Goal: Information Seeking & Learning: Learn about a topic

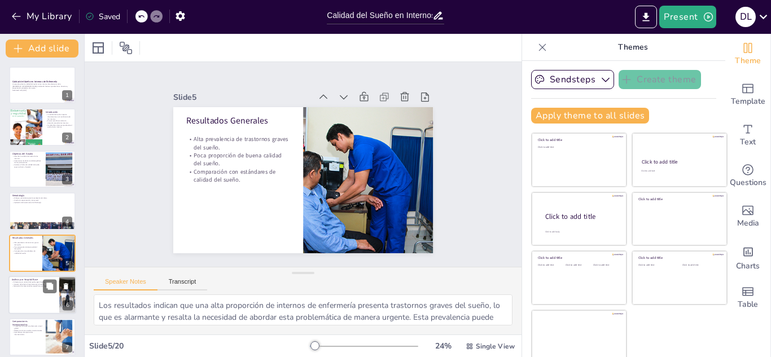
scroll to position [46, 0]
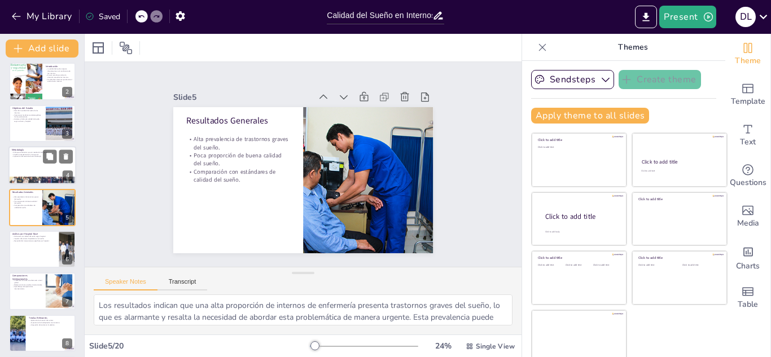
click at [29, 156] on p "Aplicación del cuestionario de Pittsburgh." at bounding box center [42, 157] width 61 height 2
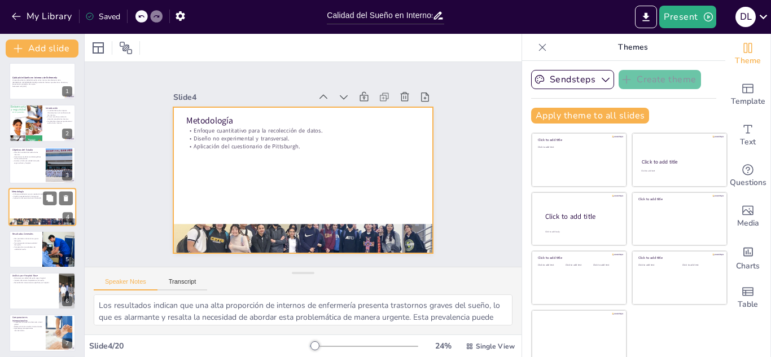
click at [26, 206] on div at bounding box center [42, 207] width 68 height 38
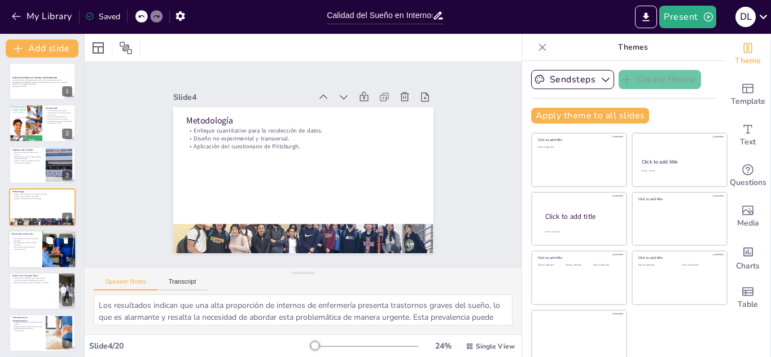
click at [22, 244] on p "Poca proporción de buena calidad del sueño." at bounding box center [25, 244] width 27 height 4
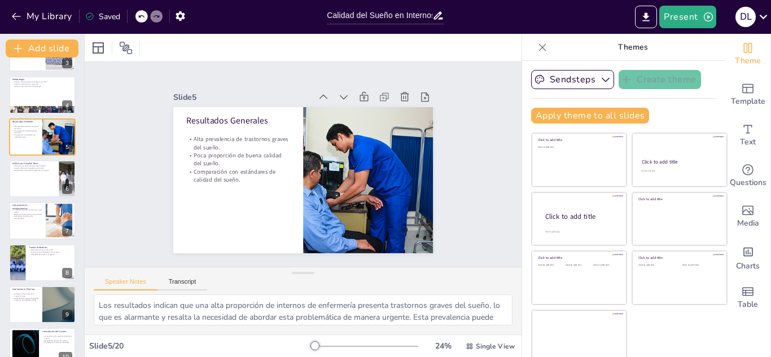
scroll to position [159, 0]
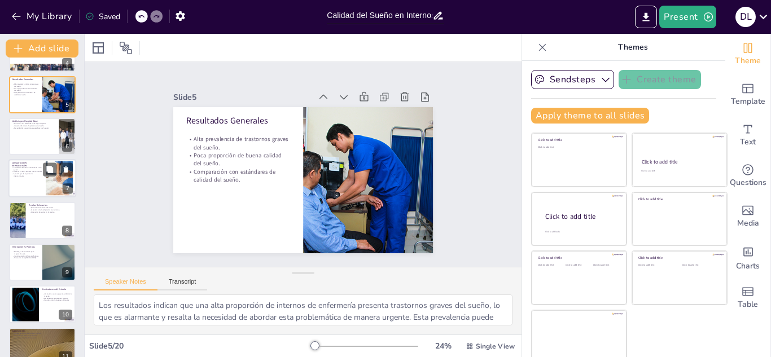
click at [16, 170] on p "Problemas de sueño en enfermería a nivel global." at bounding box center [27, 169] width 30 height 4
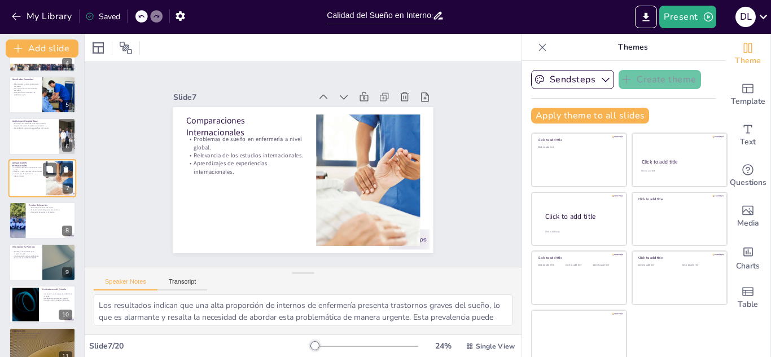
scroll to position [130, 0]
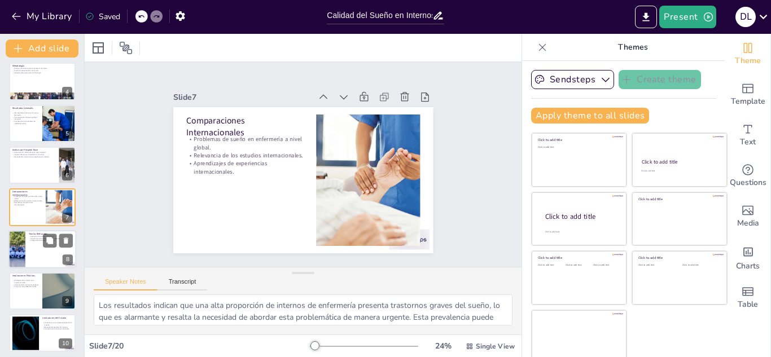
click at [18, 256] on div at bounding box center [17, 249] width 58 height 38
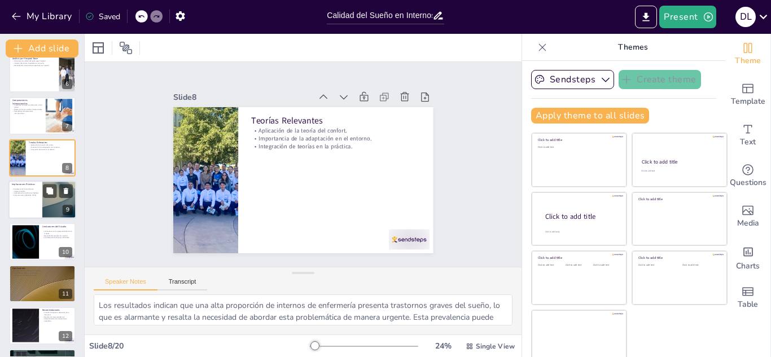
scroll to position [284, 0]
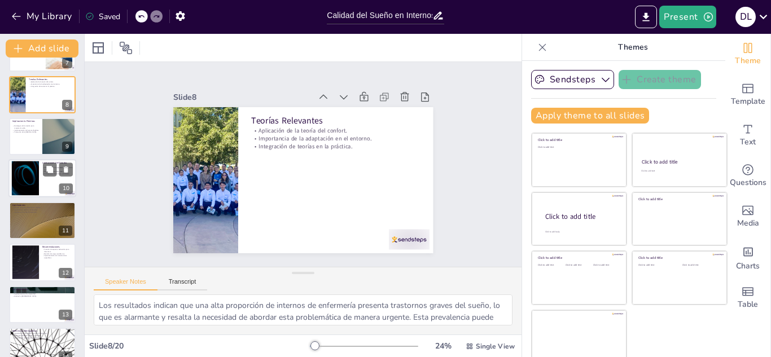
click at [27, 174] on div at bounding box center [25, 178] width 61 height 34
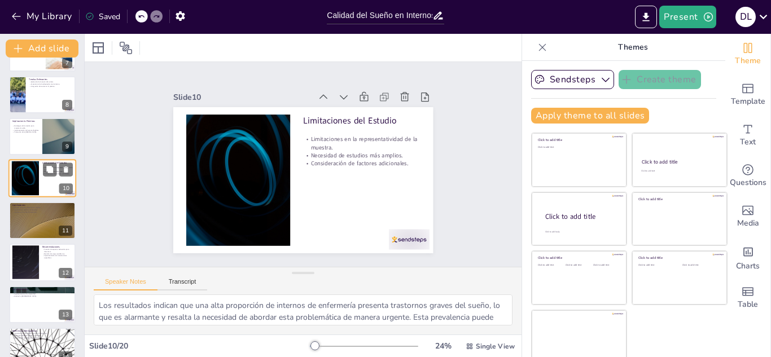
scroll to position [256, 0]
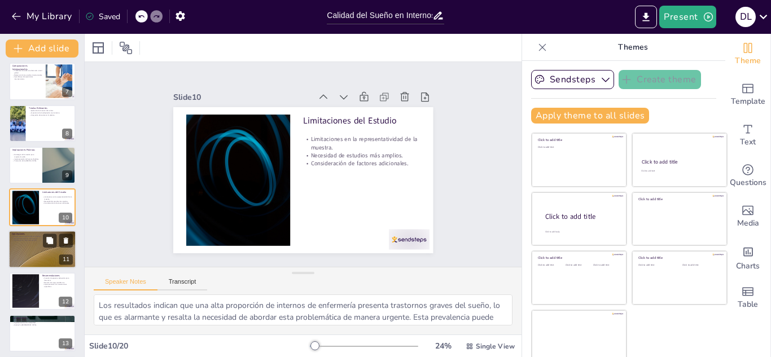
click at [28, 252] on div at bounding box center [42, 249] width 68 height 38
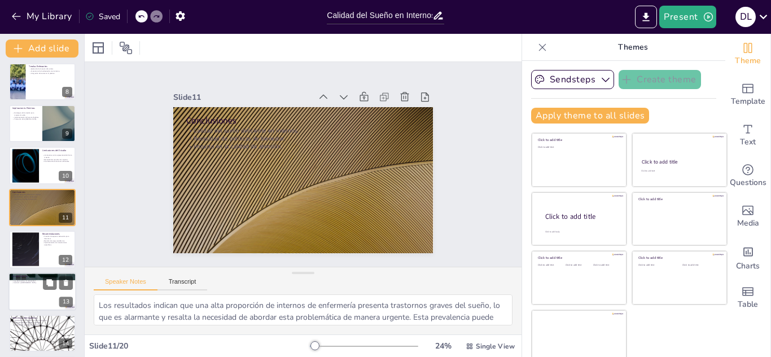
click at [30, 291] on div at bounding box center [42, 292] width 68 height 38
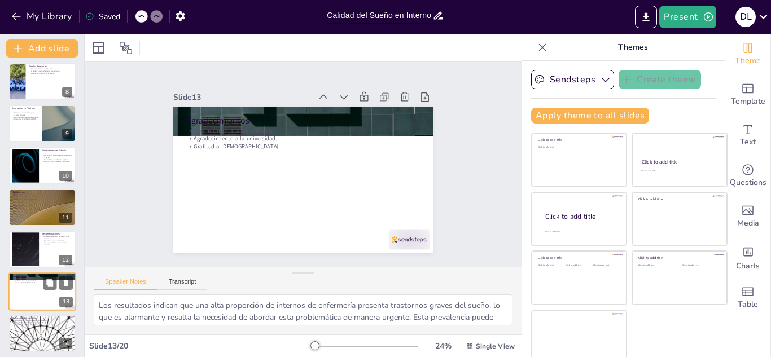
scroll to position [381, 0]
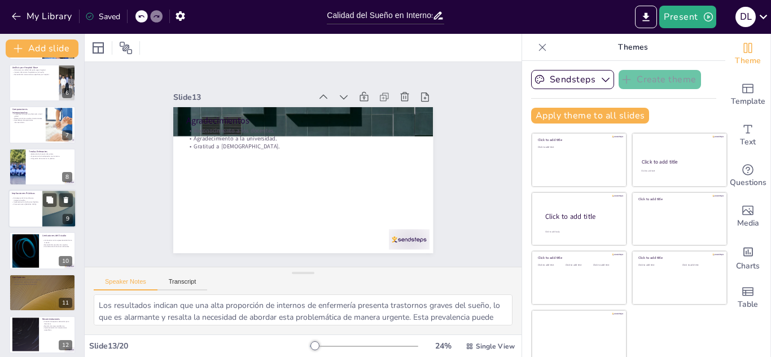
click at [29, 215] on div at bounding box center [42, 209] width 68 height 38
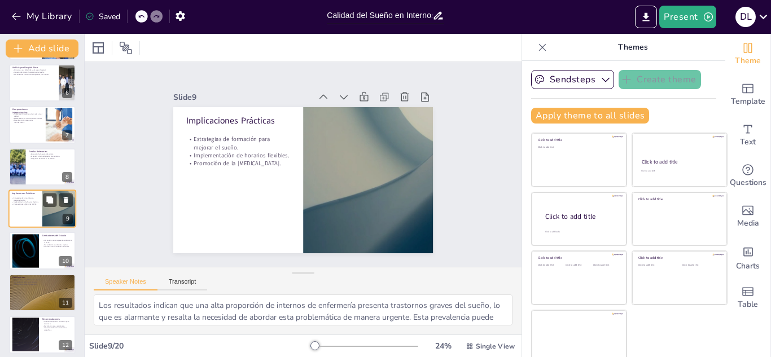
scroll to position [214, 0]
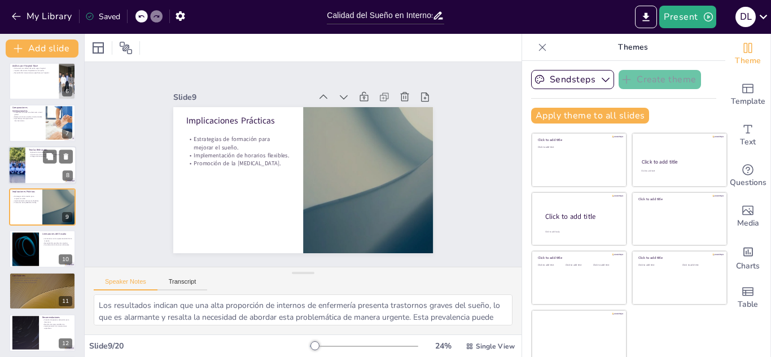
click at [28, 169] on div at bounding box center [42, 165] width 68 height 38
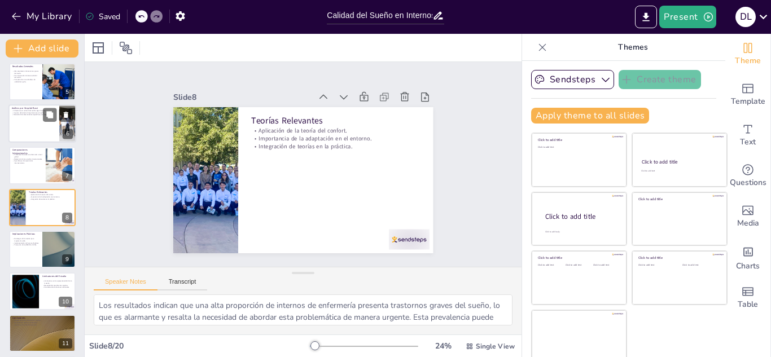
click at [22, 118] on div at bounding box center [42, 123] width 68 height 38
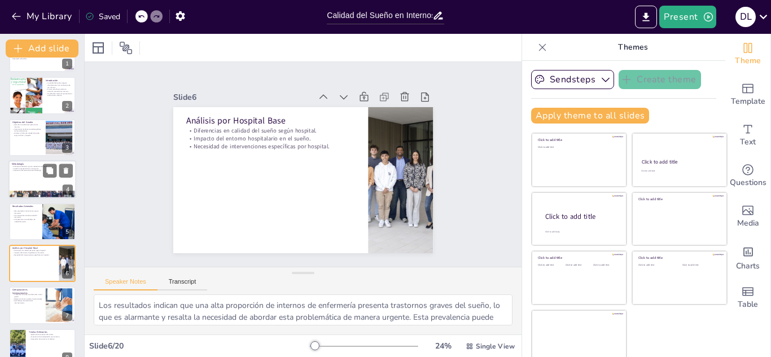
click at [19, 185] on div at bounding box center [42, 179] width 68 height 38
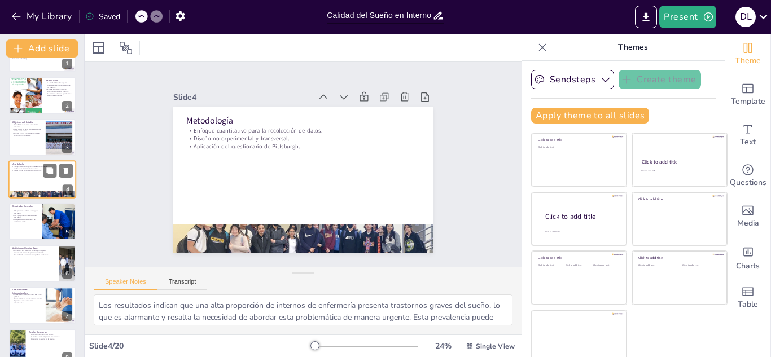
scroll to position [4, 0]
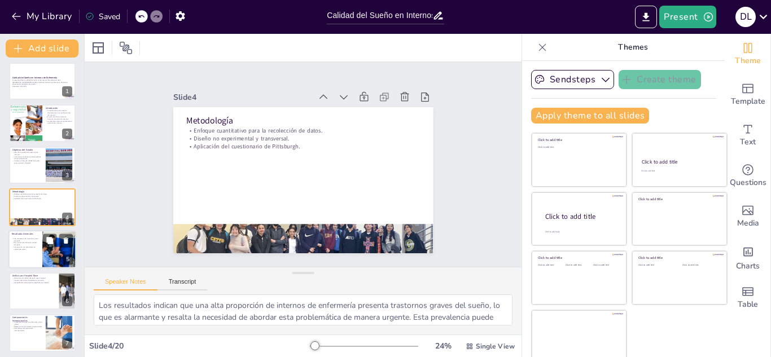
click at [17, 234] on p "Resultados Generales" at bounding box center [25, 233] width 27 height 3
